Goal: Transaction & Acquisition: Purchase product/service

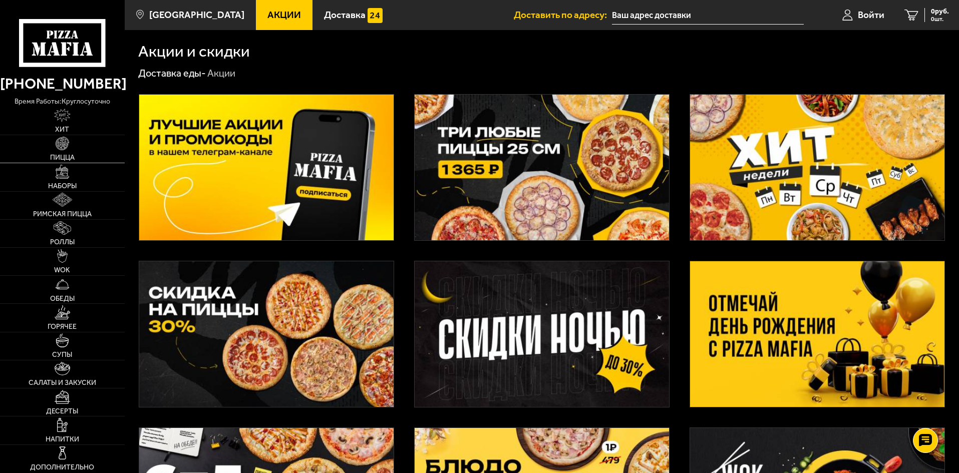
click at [59, 157] on span "Пицца" at bounding box center [62, 157] width 25 height 7
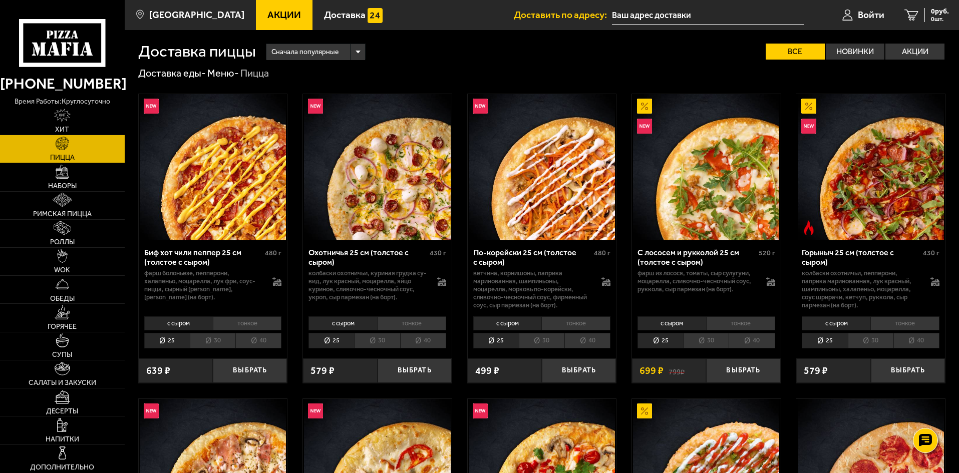
click at [571, 321] on li "тонкое" at bounding box center [576, 324] width 69 height 14
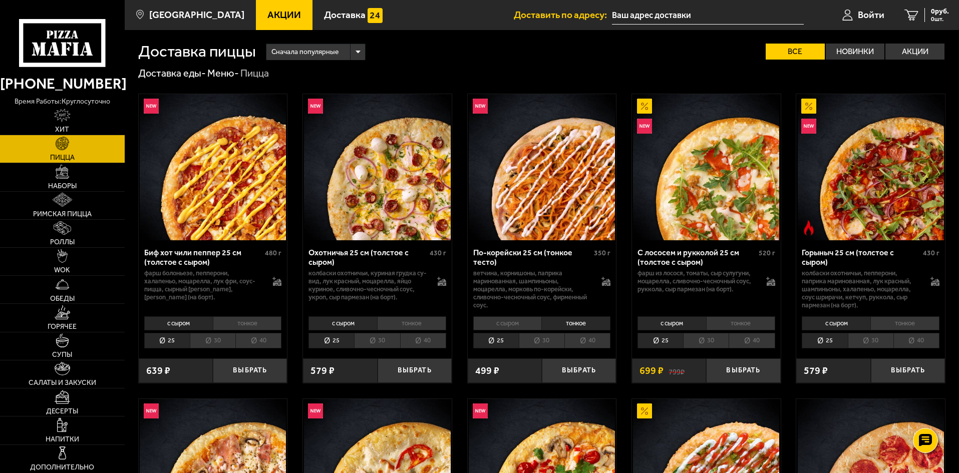
click at [411, 324] on li "тонкое" at bounding box center [411, 324] width 69 height 14
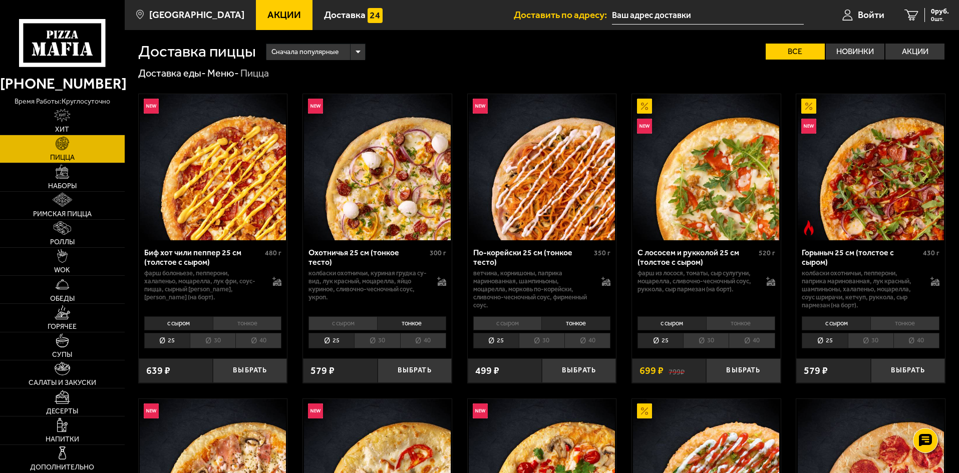
click at [260, 324] on li "тонкое" at bounding box center [247, 324] width 69 height 14
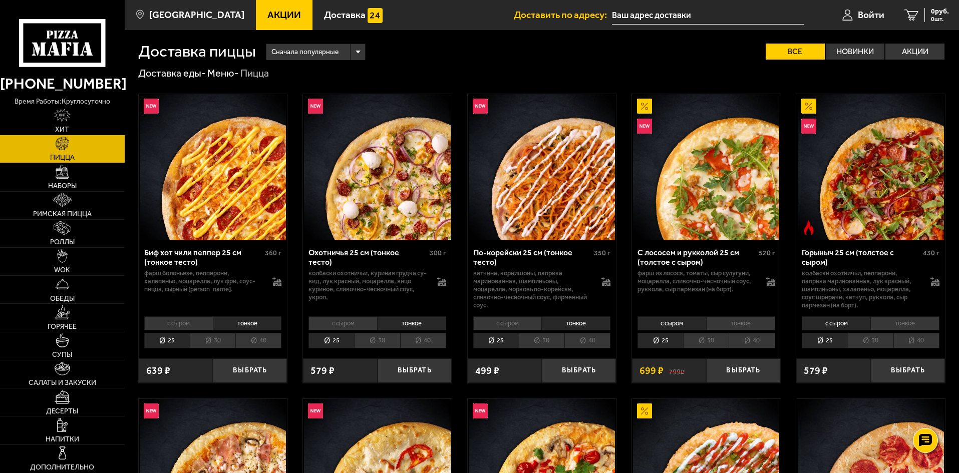
click at [747, 318] on li "тонкое" at bounding box center [740, 324] width 69 height 14
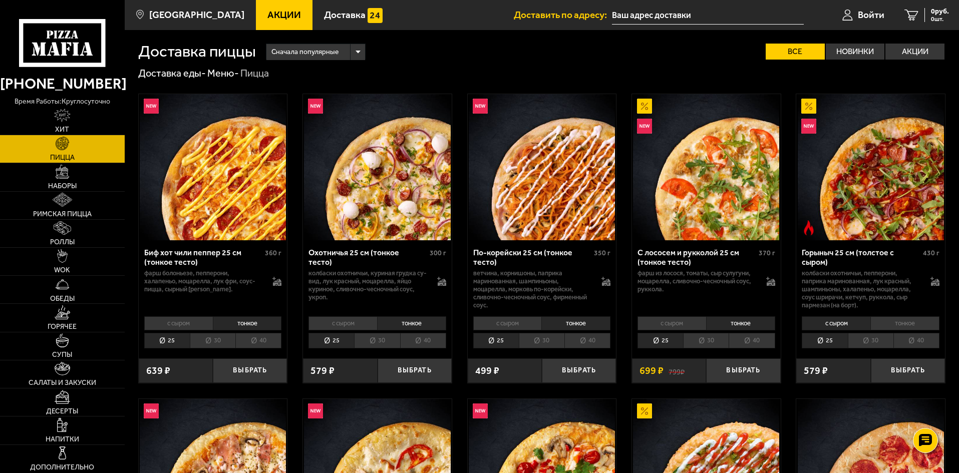
click at [914, 318] on li "тонкое" at bounding box center [905, 324] width 69 height 14
